Goal: Task Accomplishment & Management: Manage account settings

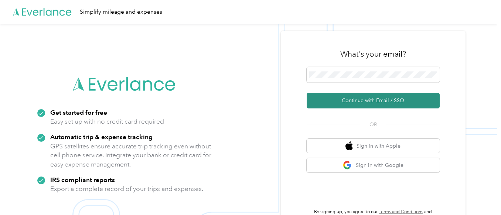
click at [364, 96] on button "Continue with Email / SSO" at bounding box center [373, 101] width 133 height 16
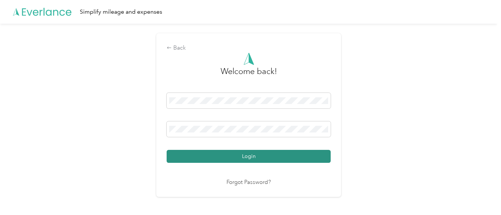
click at [221, 153] on button "Login" at bounding box center [249, 156] width 164 height 13
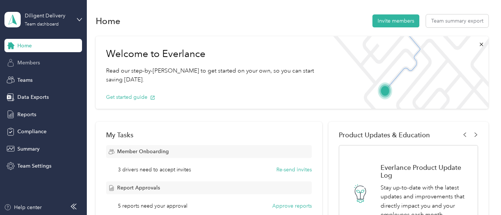
click at [37, 61] on span "Members" at bounding box center [28, 63] width 23 height 8
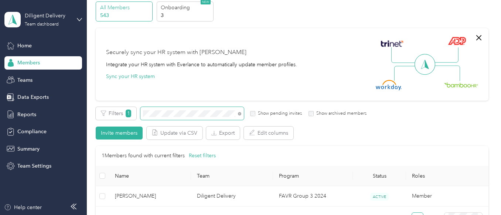
scroll to position [129, 0]
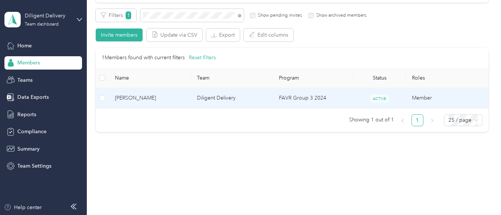
click at [298, 96] on td "FAVR Group 3 2024" at bounding box center [313, 98] width 80 height 20
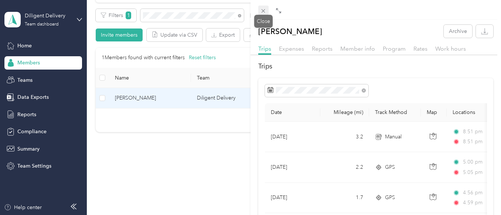
click at [263, 12] on icon at bounding box center [263, 11] width 6 height 6
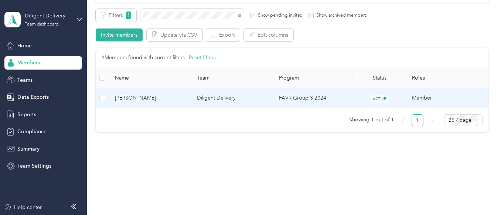
click at [283, 95] on td "FAVR Group 3 2024" at bounding box center [313, 98] width 80 height 20
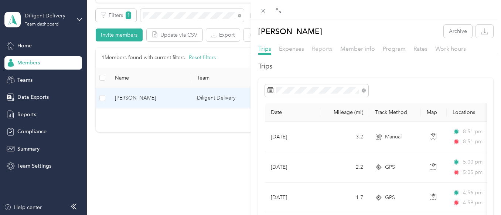
click at [317, 47] on span "Reports" at bounding box center [322, 48] width 21 height 7
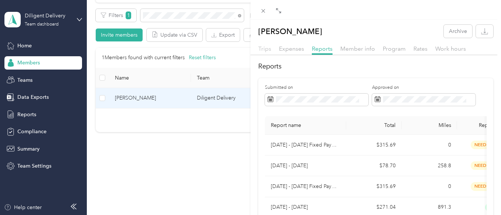
click at [266, 51] on span "Trips" at bounding box center [264, 48] width 13 height 7
